Goal: Information Seeking & Learning: Learn about a topic

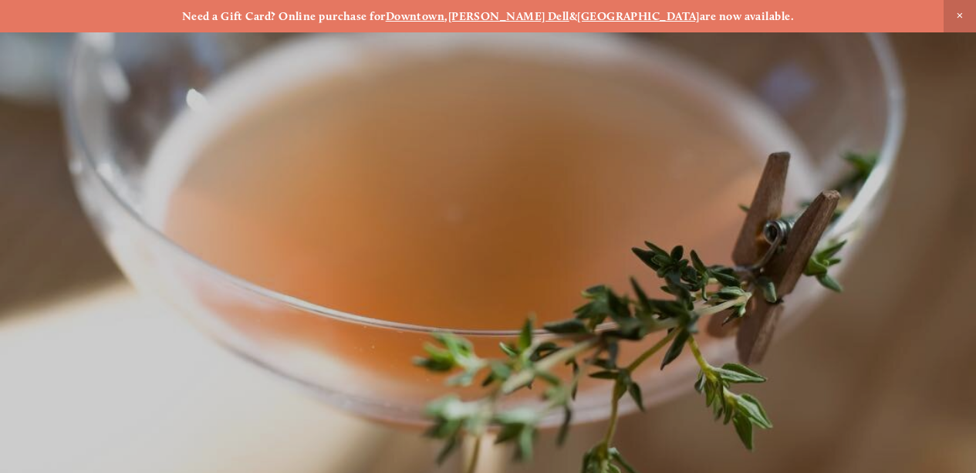
scroll to position [-54, 0]
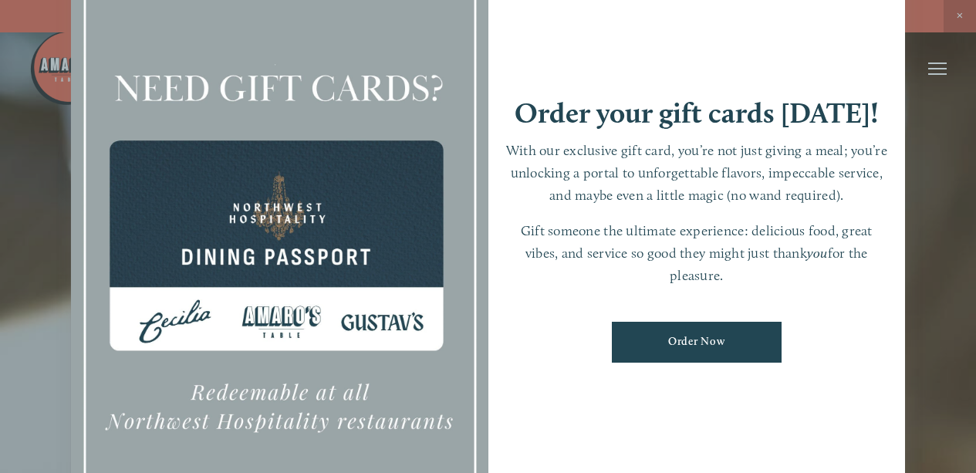
click at [938, 69] on div at bounding box center [488, 236] width 976 height 473
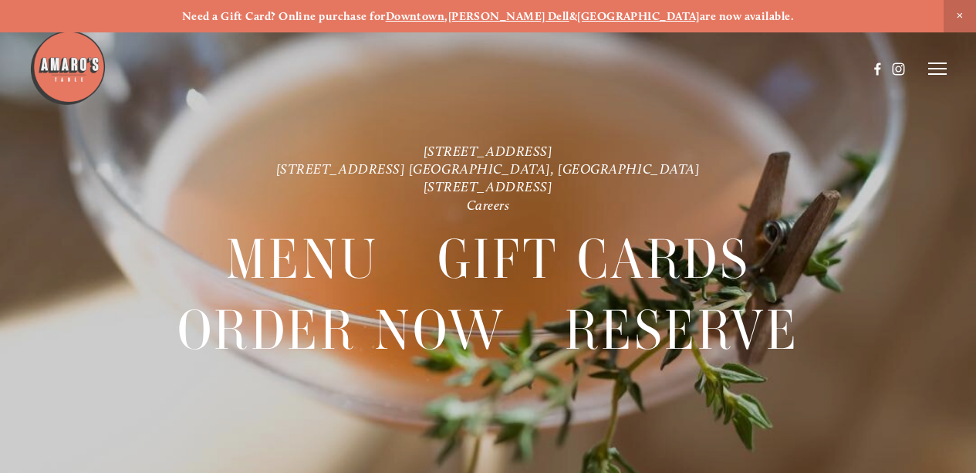
click at [938, 69] on line at bounding box center [937, 69] width 19 height 0
click at [665, 67] on span "Menu" at bounding box center [672, 68] width 29 height 13
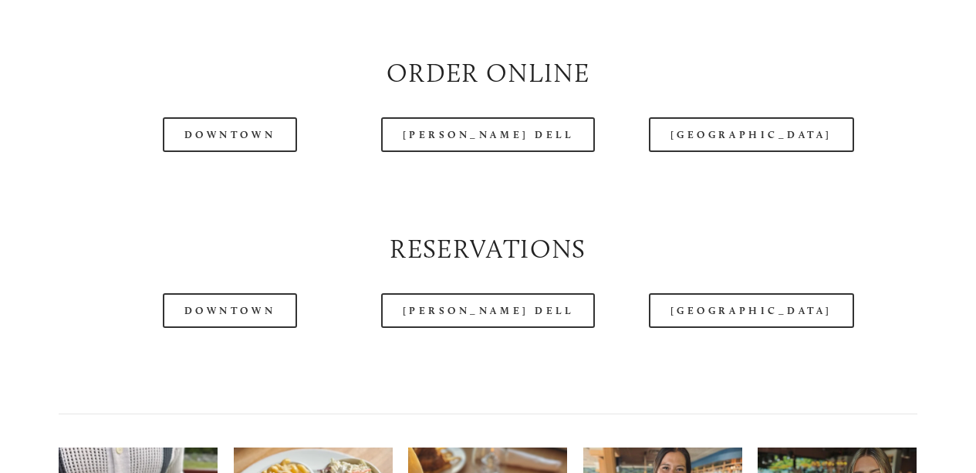
scroll to position [1650, 0]
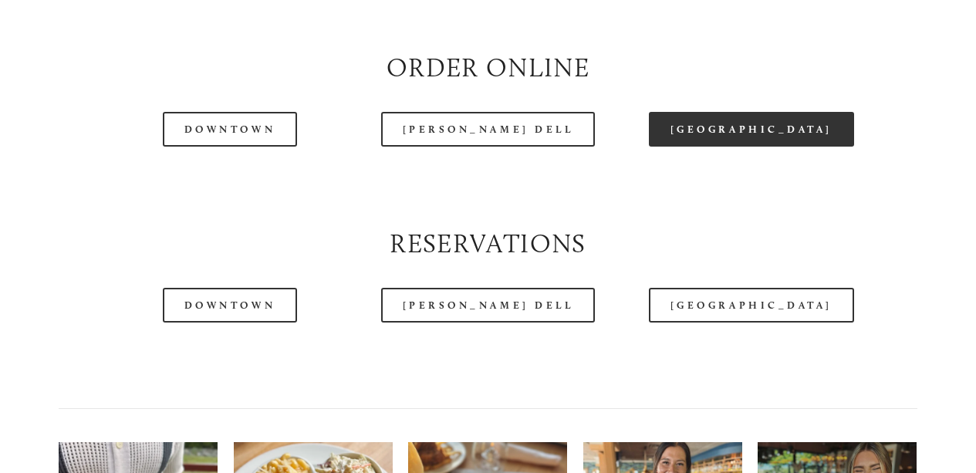
click at [731, 147] on link "[GEOGRAPHIC_DATA]" at bounding box center [751, 129] width 205 height 35
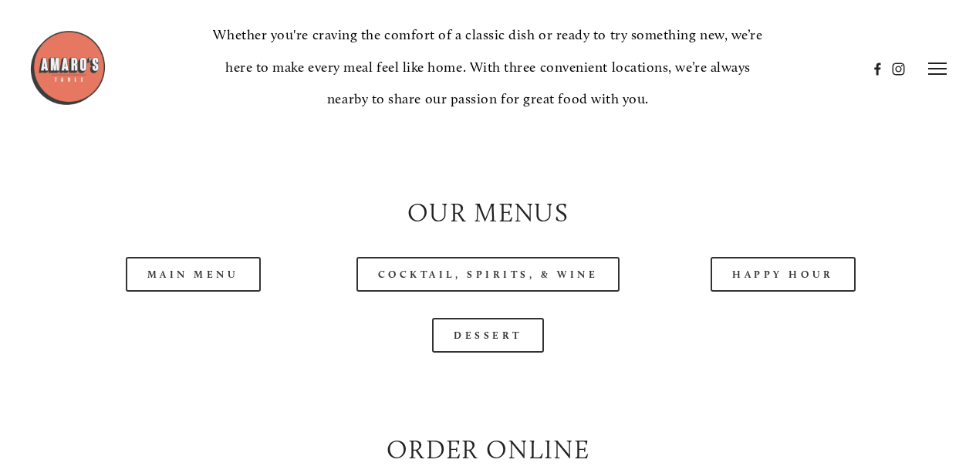
scroll to position [1272, 0]
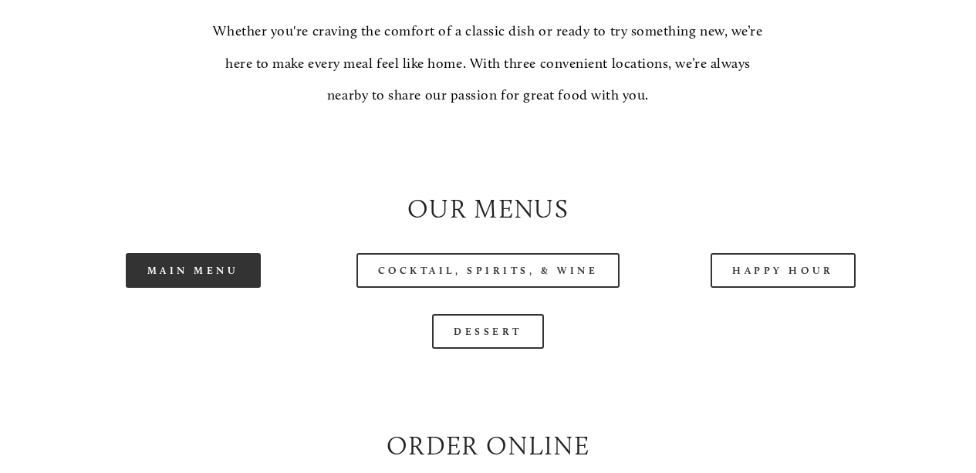
click at [188, 288] on link "Main Menu" at bounding box center [193, 270] width 135 height 35
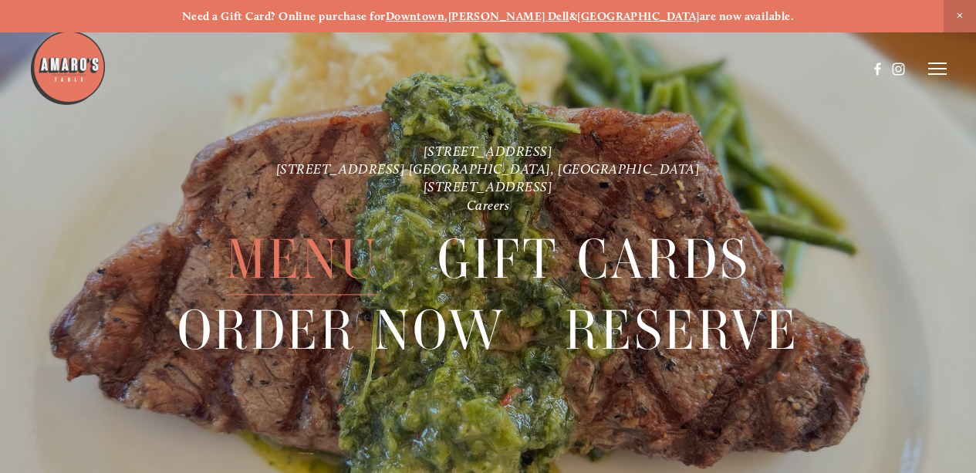
click at [320, 254] on span "Menu" at bounding box center [302, 259] width 153 height 71
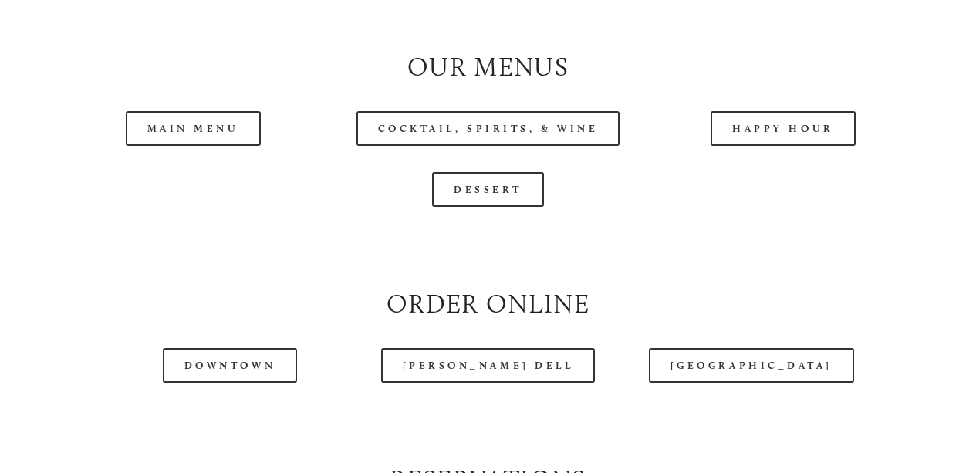
scroll to position [1416, 0]
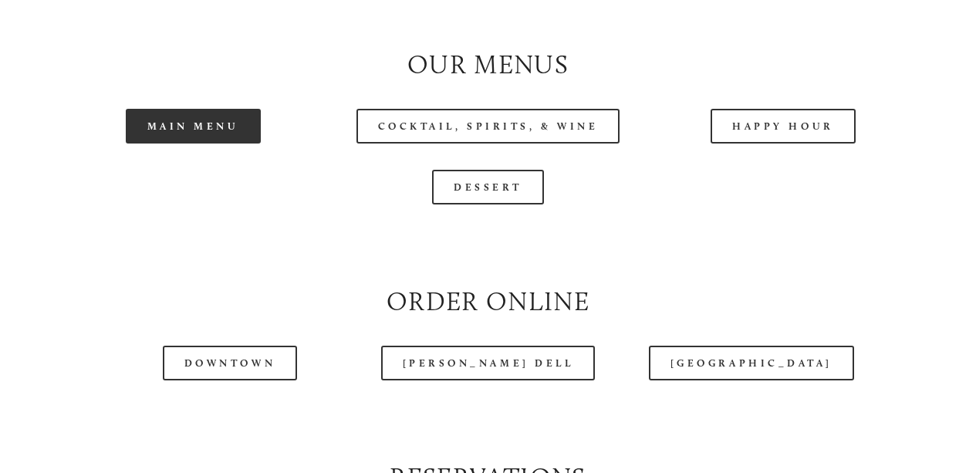
click at [208, 144] on link "Main Menu" at bounding box center [193, 126] width 135 height 35
